Goal: Check status: Check status

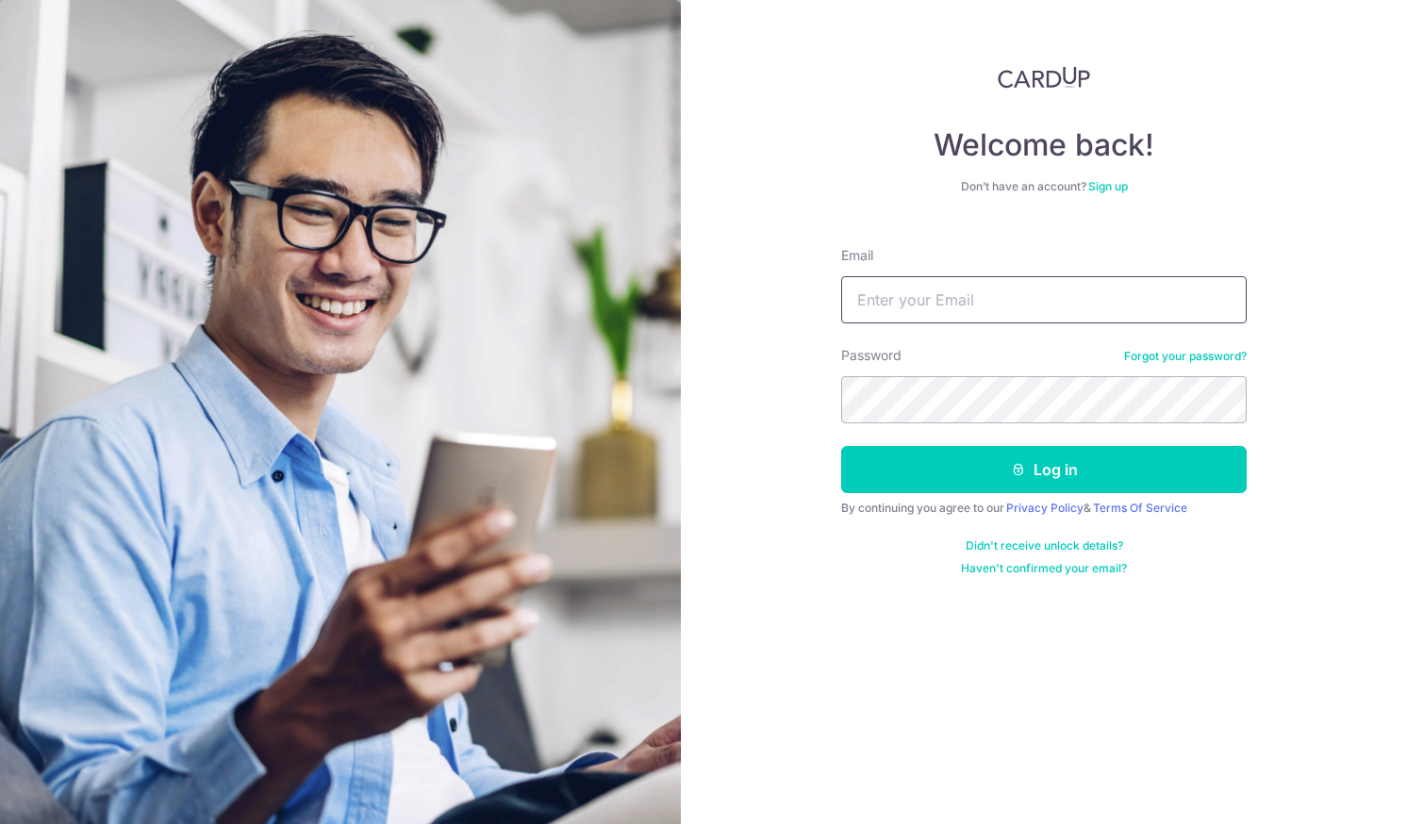
click at [884, 289] on input "Email" at bounding box center [1043, 299] width 405 height 47
type input "[EMAIL_ADDRESS][DOMAIN_NAME]"
click at [841, 446] on button "Log in" at bounding box center [1043, 469] width 405 height 47
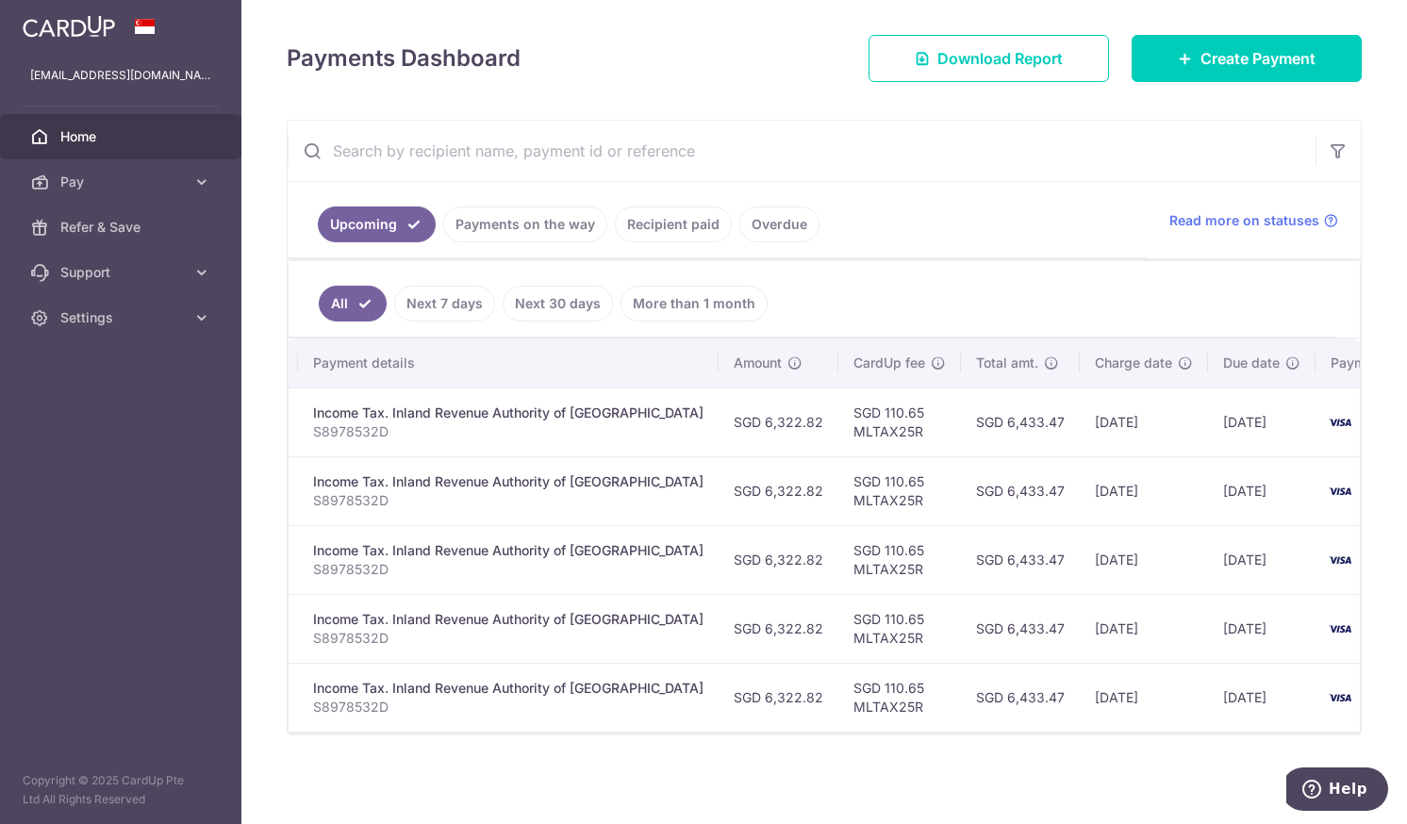
scroll to position [0, 407]
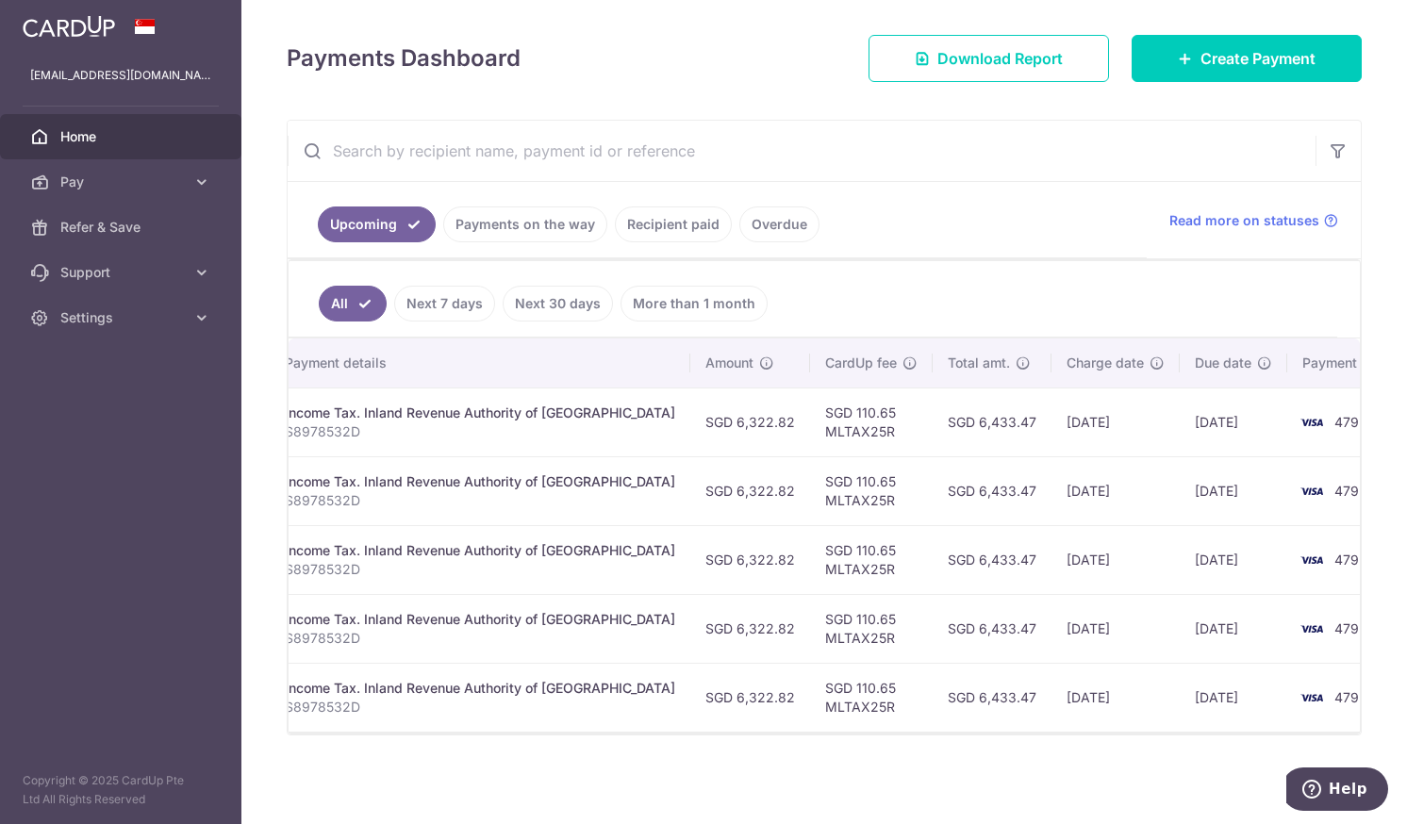
click at [547, 293] on link "Next 30 days" at bounding box center [558, 304] width 110 height 36
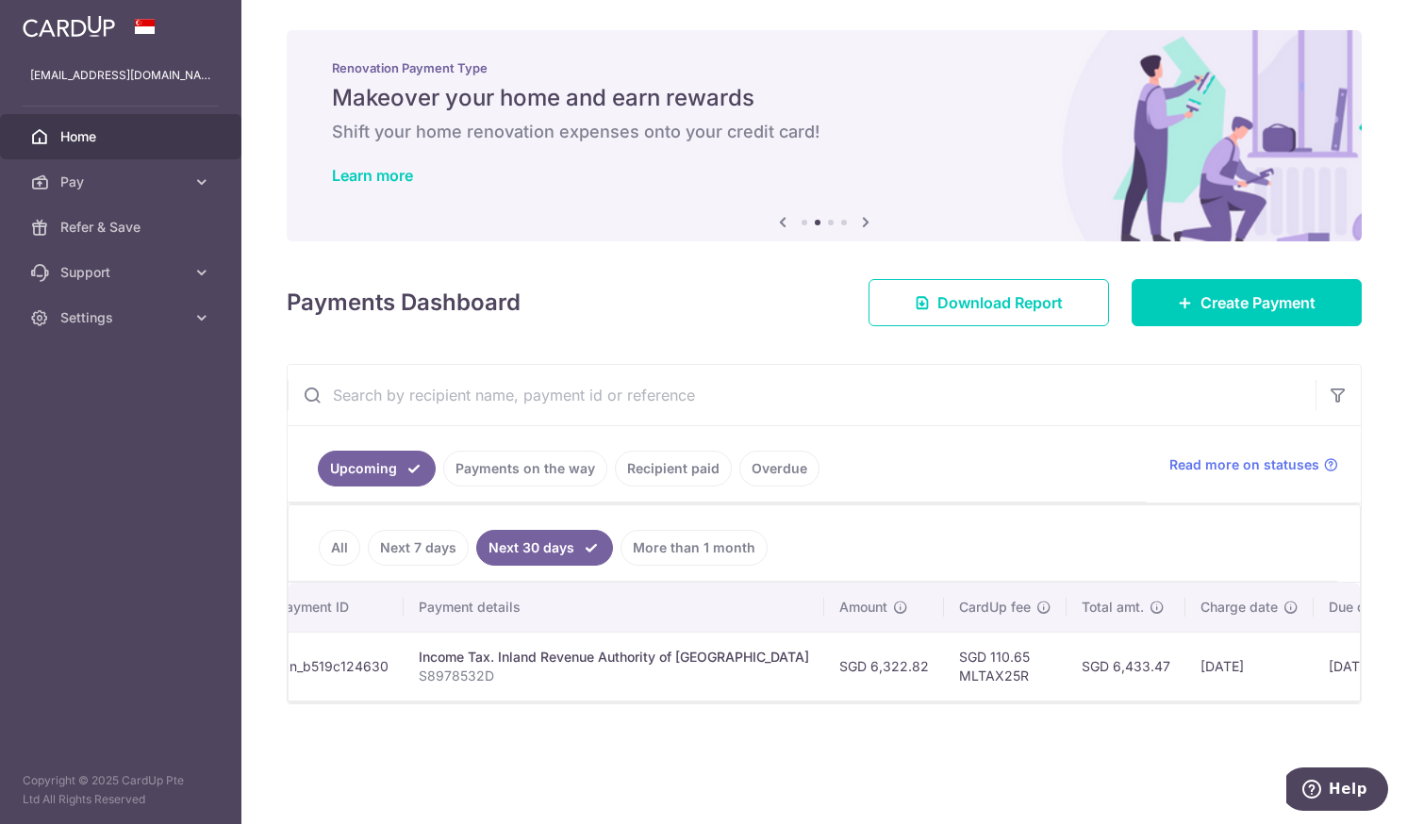
scroll to position [0, 268]
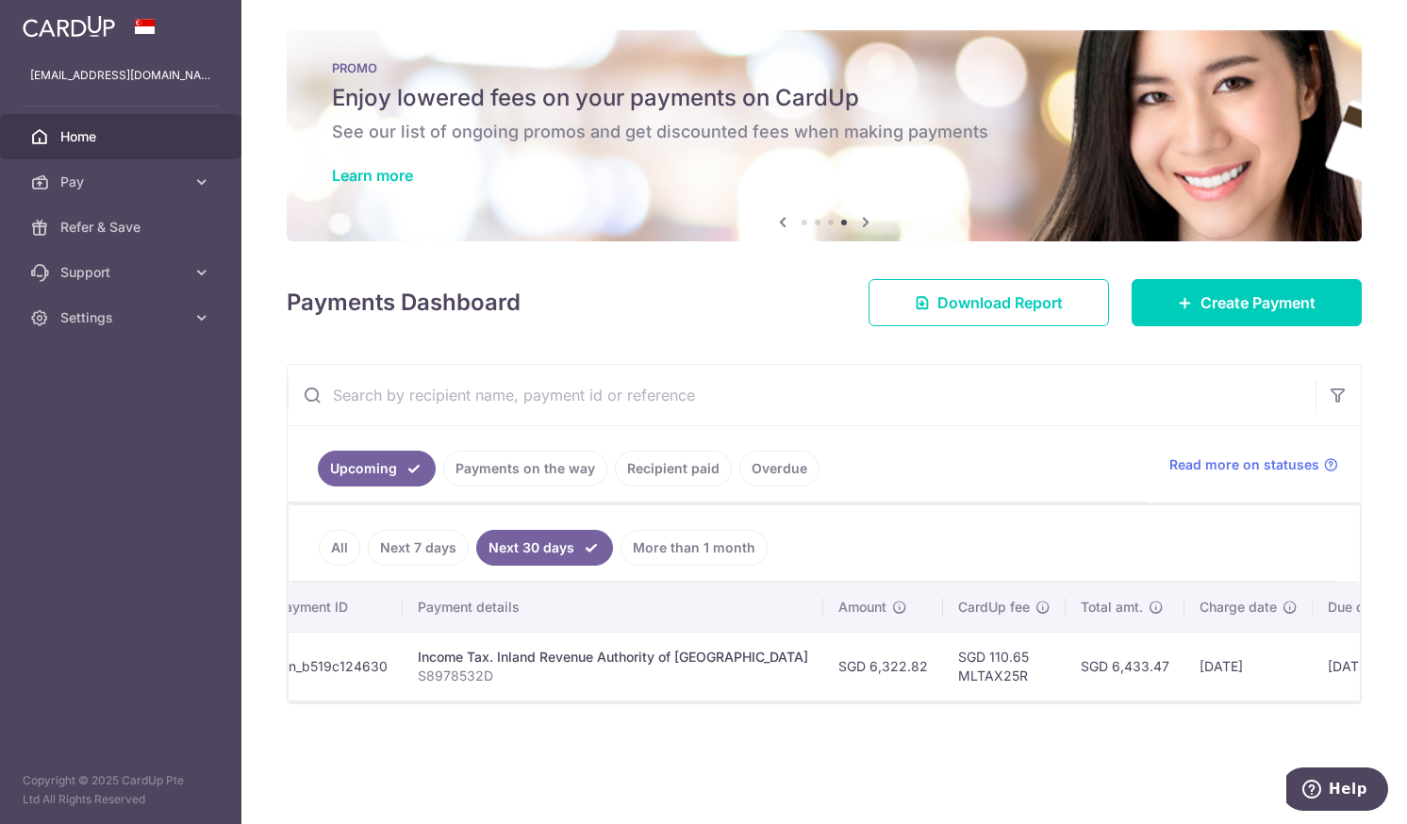
click at [345, 545] on link "All" at bounding box center [339, 548] width 41 height 36
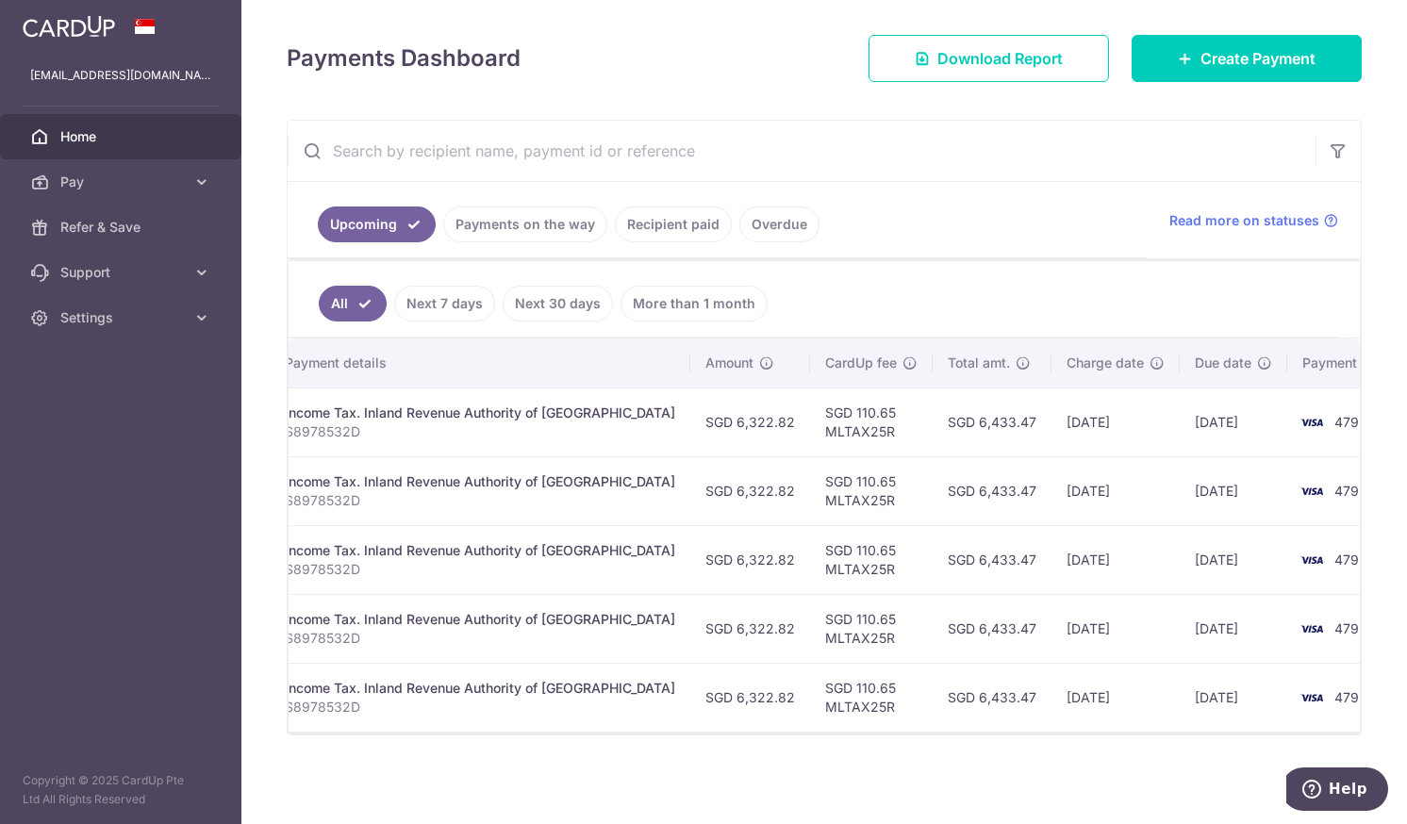
scroll to position [0, 0]
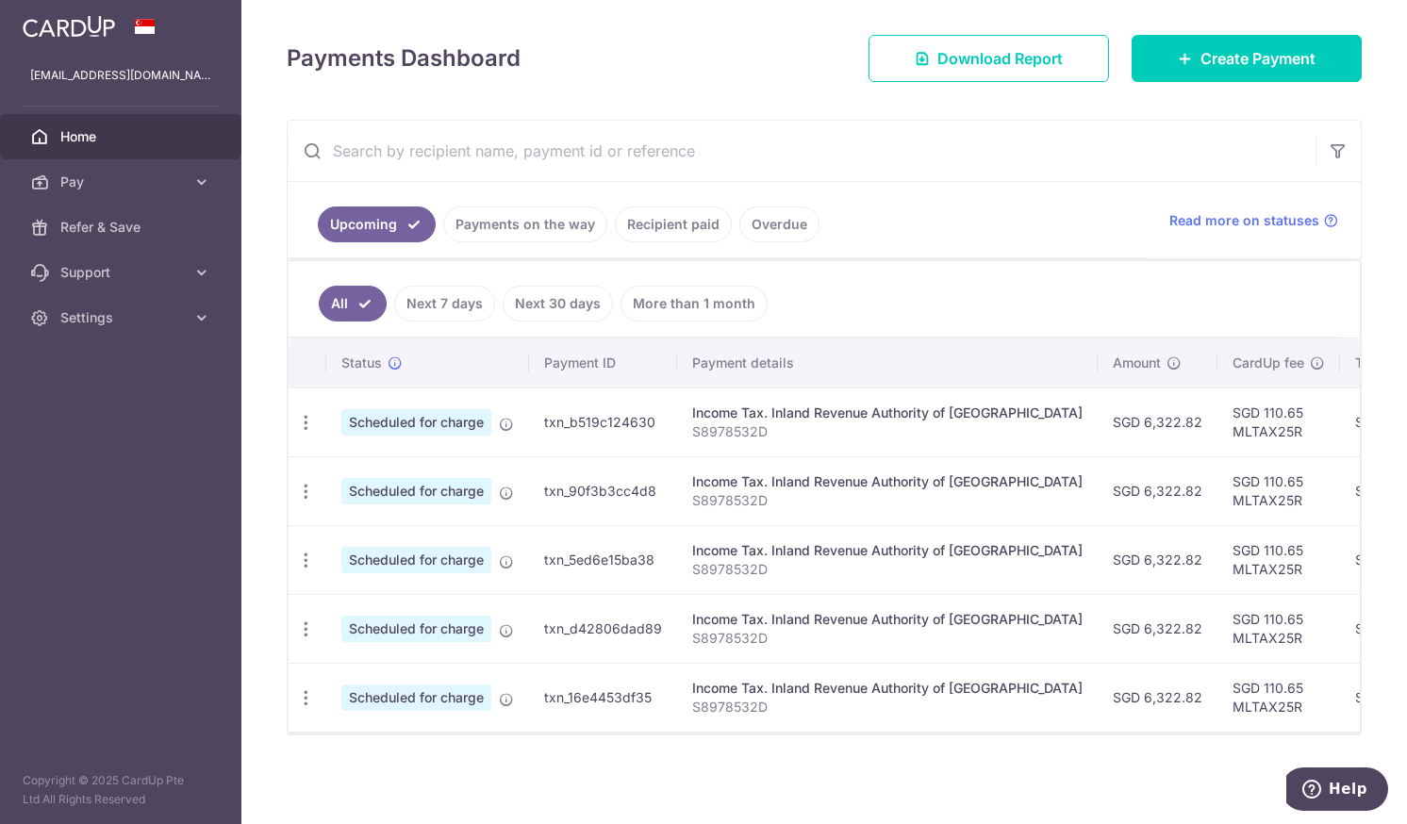
click at [655, 297] on link "More than 1 month" at bounding box center [693, 304] width 147 height 36
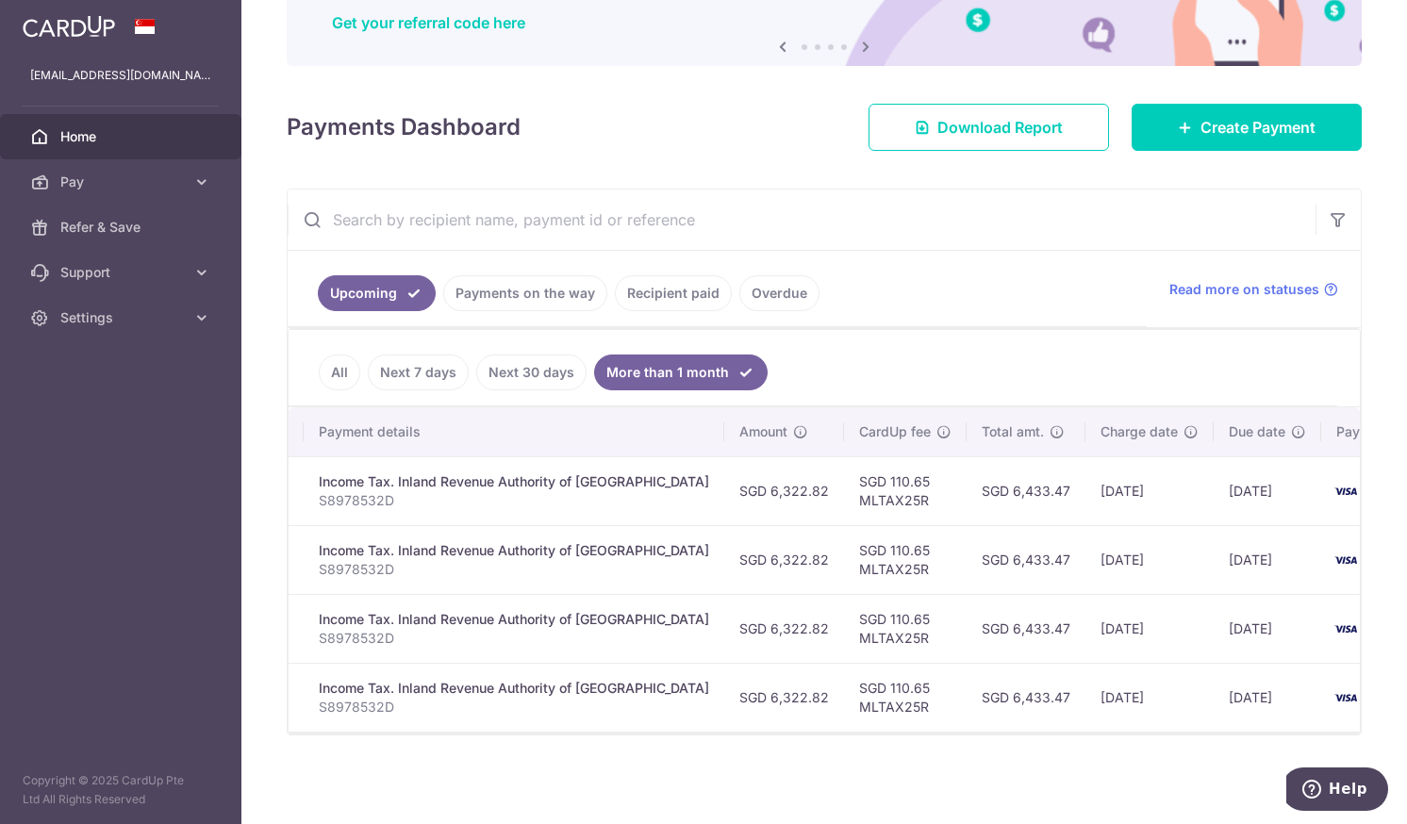
scroll to position [0, 374]
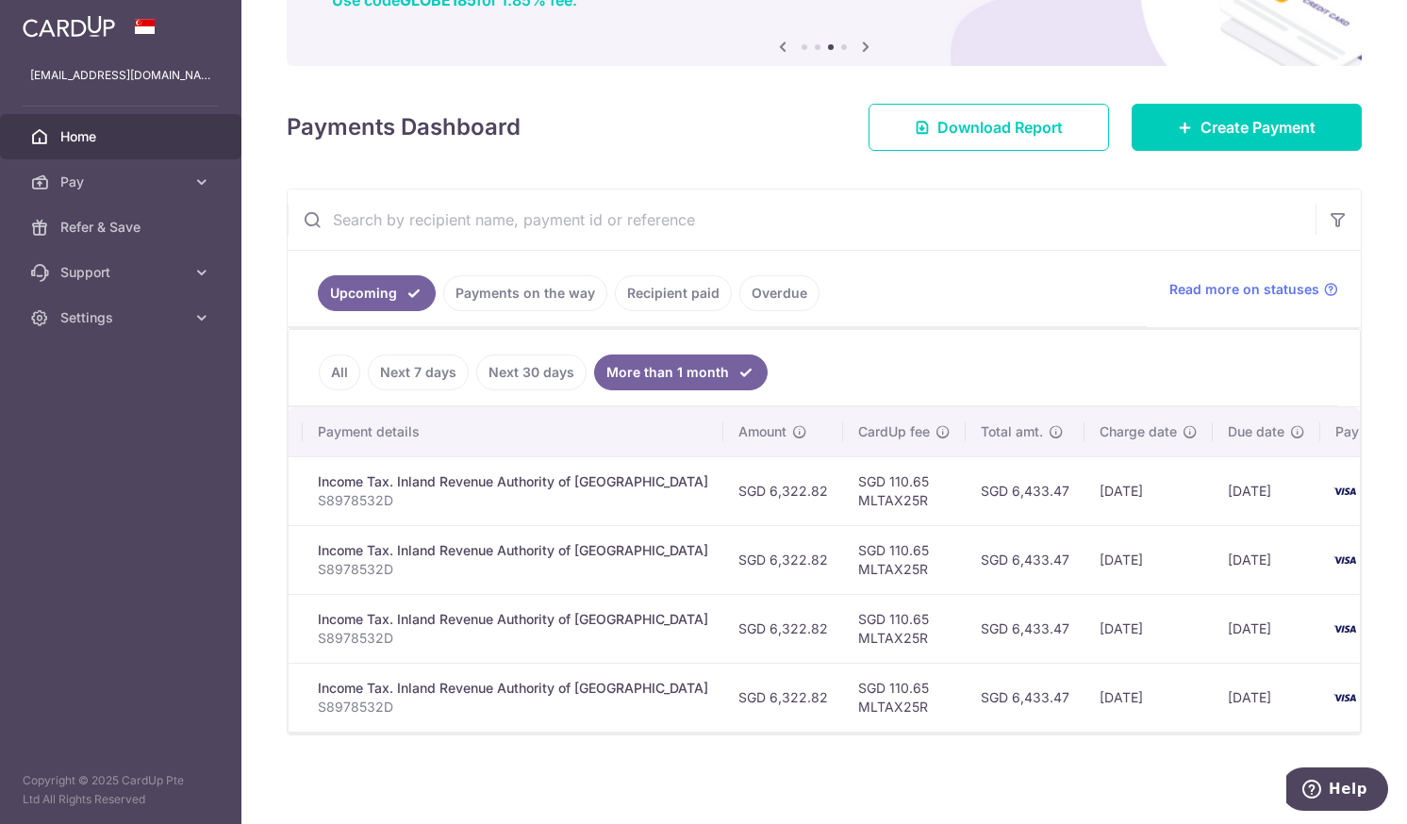
click at [681, 131] on div "Payments Dashboard Download Report Create Payment" at bounding box center [824, 123] width 1075 height 55
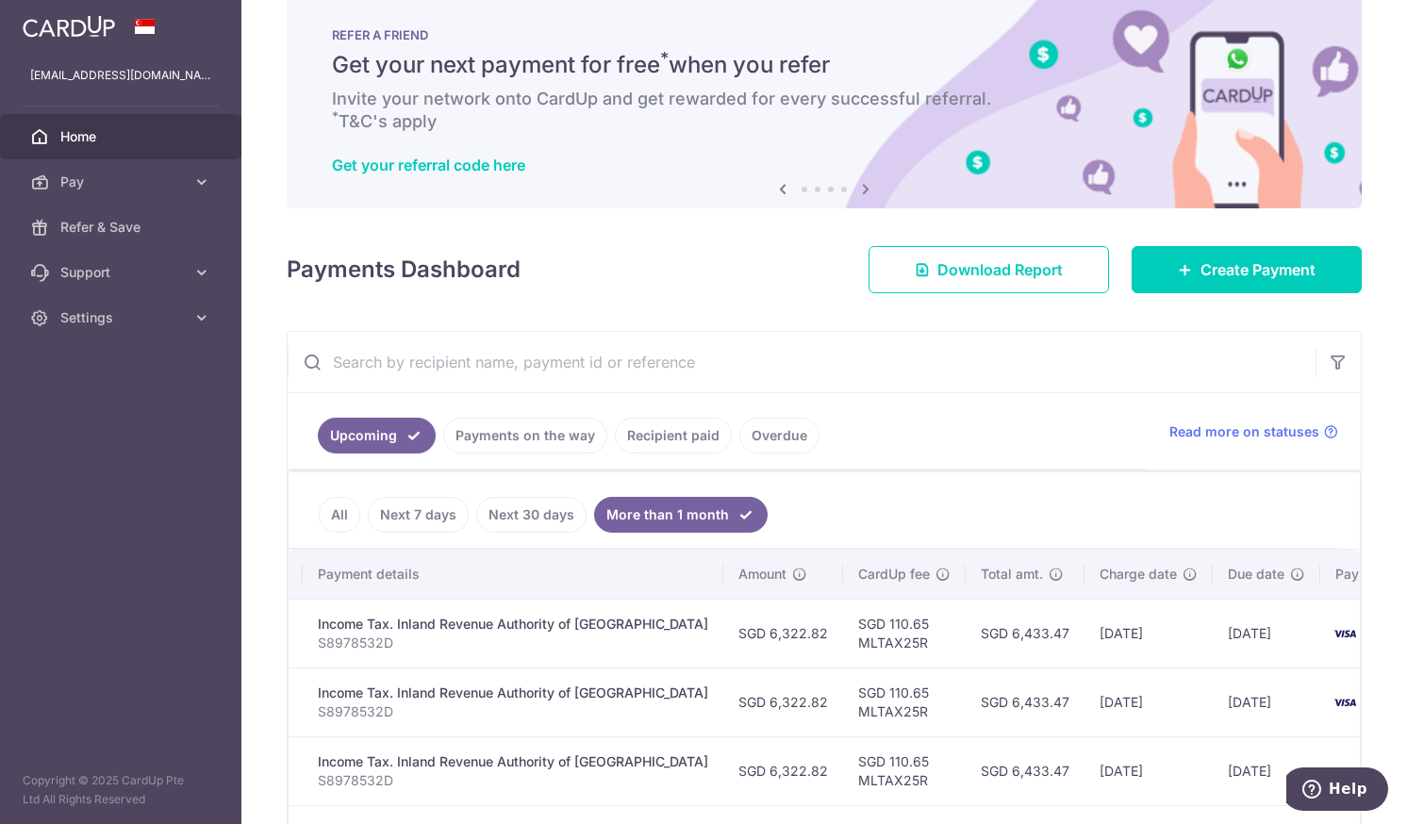
scroll to position [0, 0]
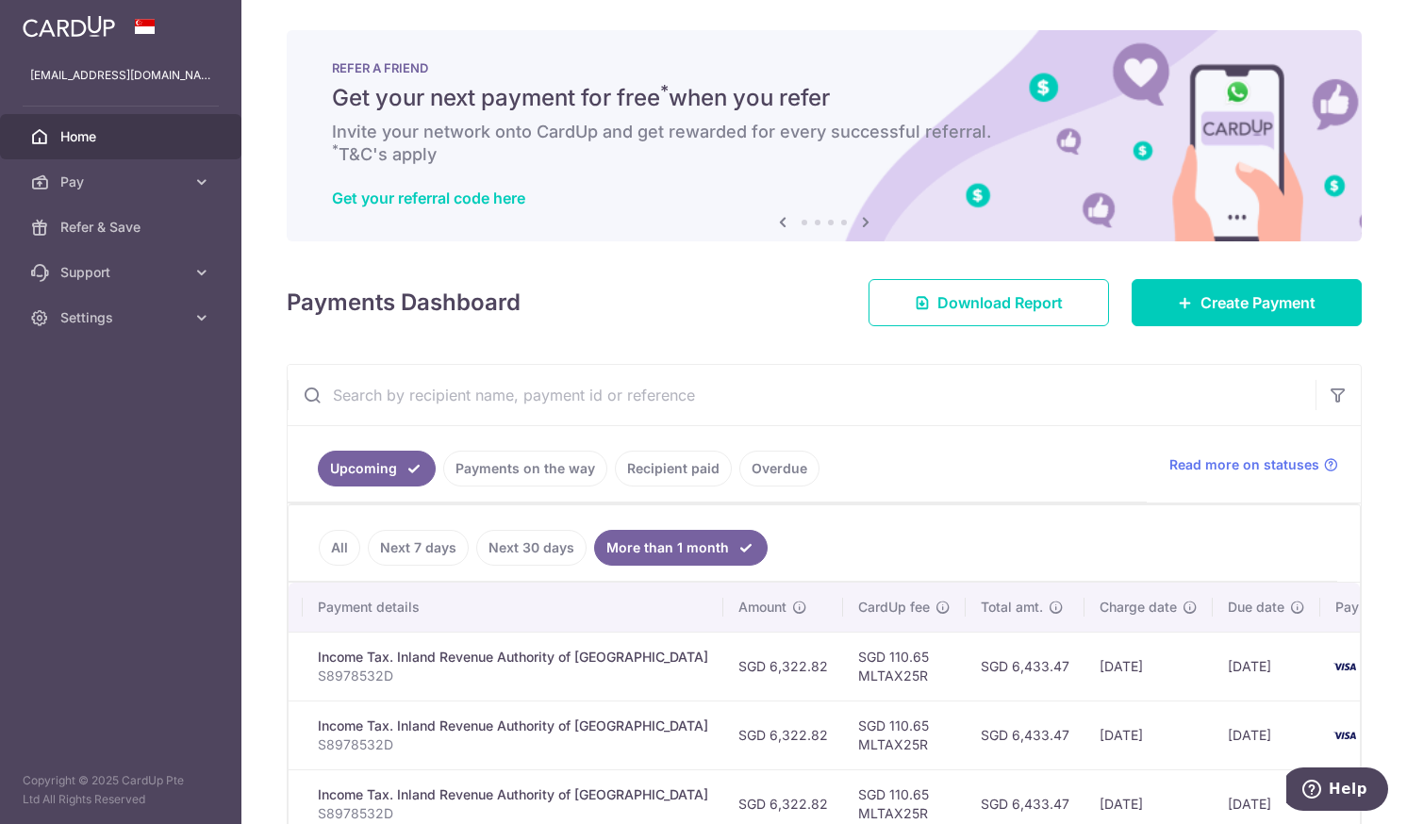
click at [909, 397] on input "text" at bounding box center [802, 395] width 1028 height 60
click at [705, 327] on div "× Pause Schedule Pause all future payments in this series Pause just this one p…" at bounding box center [824, 412] width 1166 height 824
